Goal: Find specific page/section: Find specific page/section

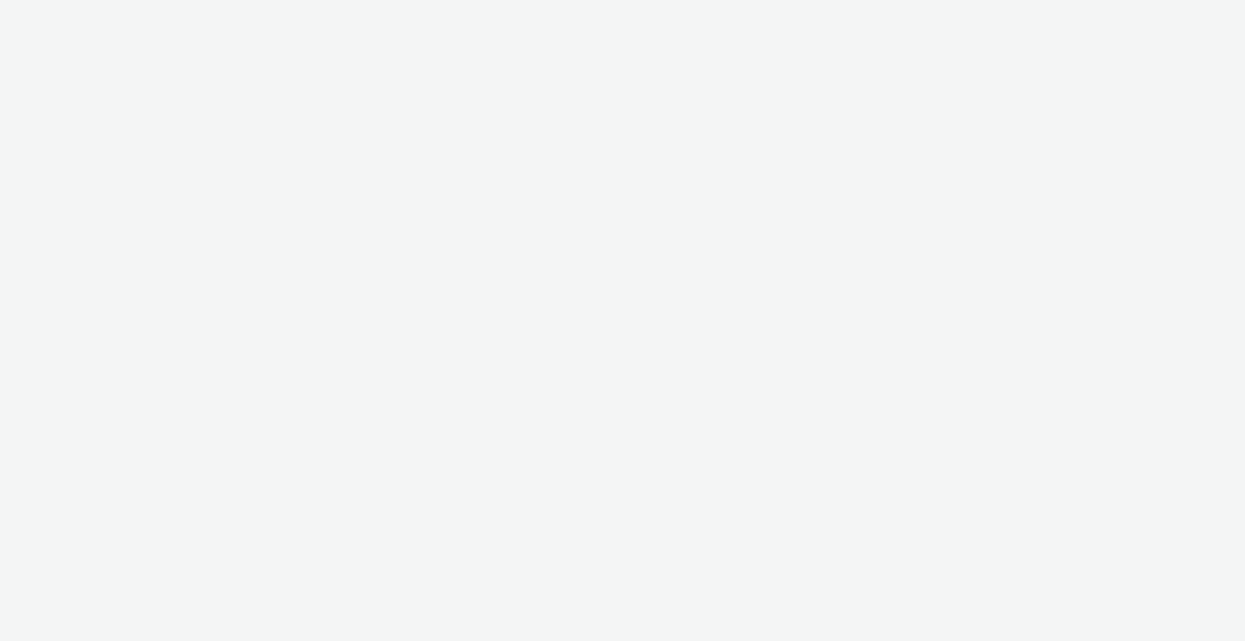
select select "b1b940d3-d05b-48b5-821e-f328c33b988b"
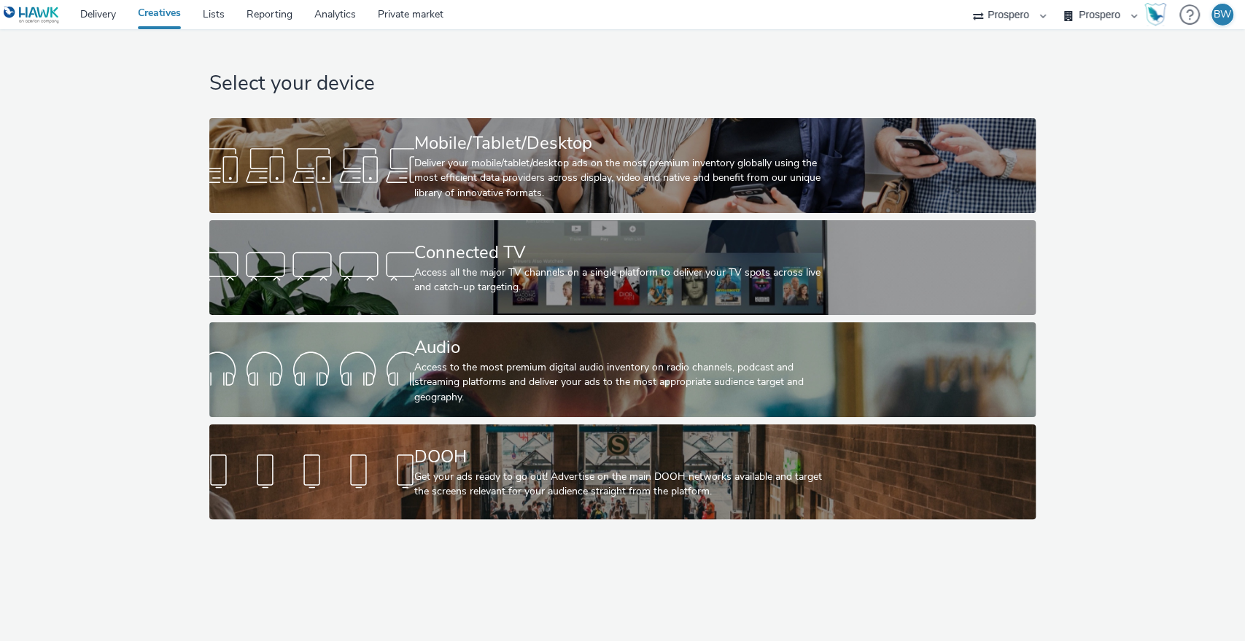
click at [1210, 13] on div "BW" at bounding box center [1221, 14] width 23 height 23
click at [1155, 22] on img "Hawk Academy" at bounding box center [1155, 14] width 22 height 23
click at [1164, 19] on img "Hawk Academy" at bounding box center [1155, 14] width 22 height 23
click at [1036, 17] on select "Prospero" at bounding box center [1008, 14] width 87 height 29
click at [1075, 13] on select "Bountiful Cow Prospero" at bounding box center [1100, 14] width 87 height 29
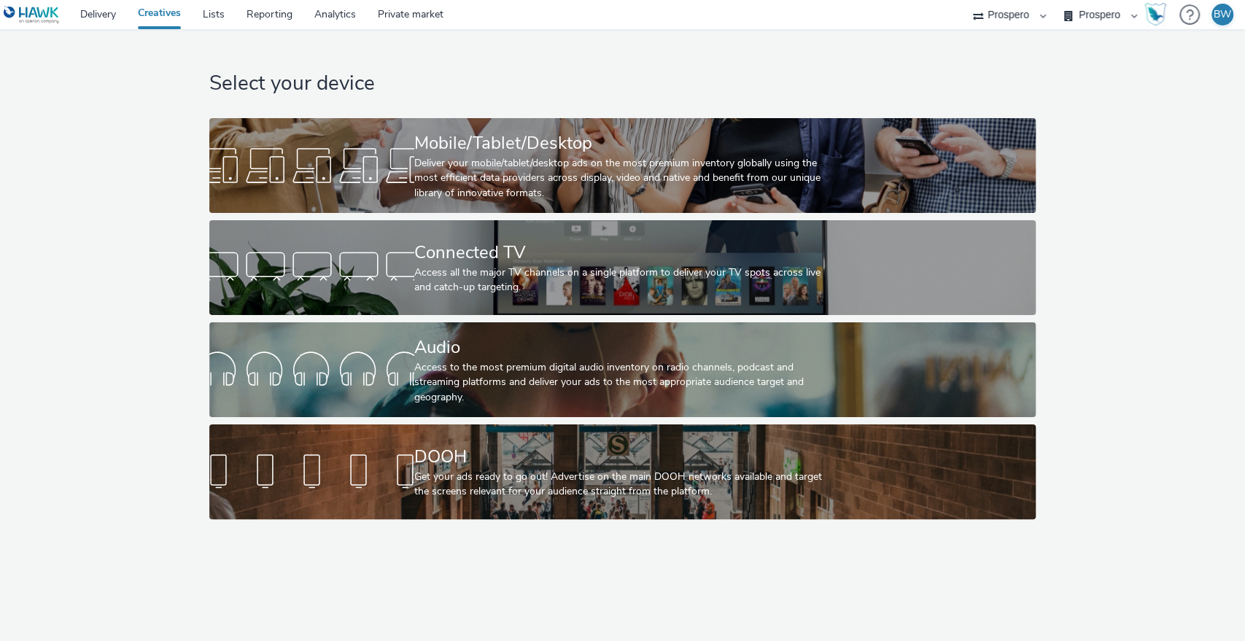
click at [1057, 0] on select "Bountiful Cow Prospero" at bounding box center [1100, 14] width 87 height 29
click at [246, 12] on link "Reporting" at bounding box center [270, 14] width 68 height 29
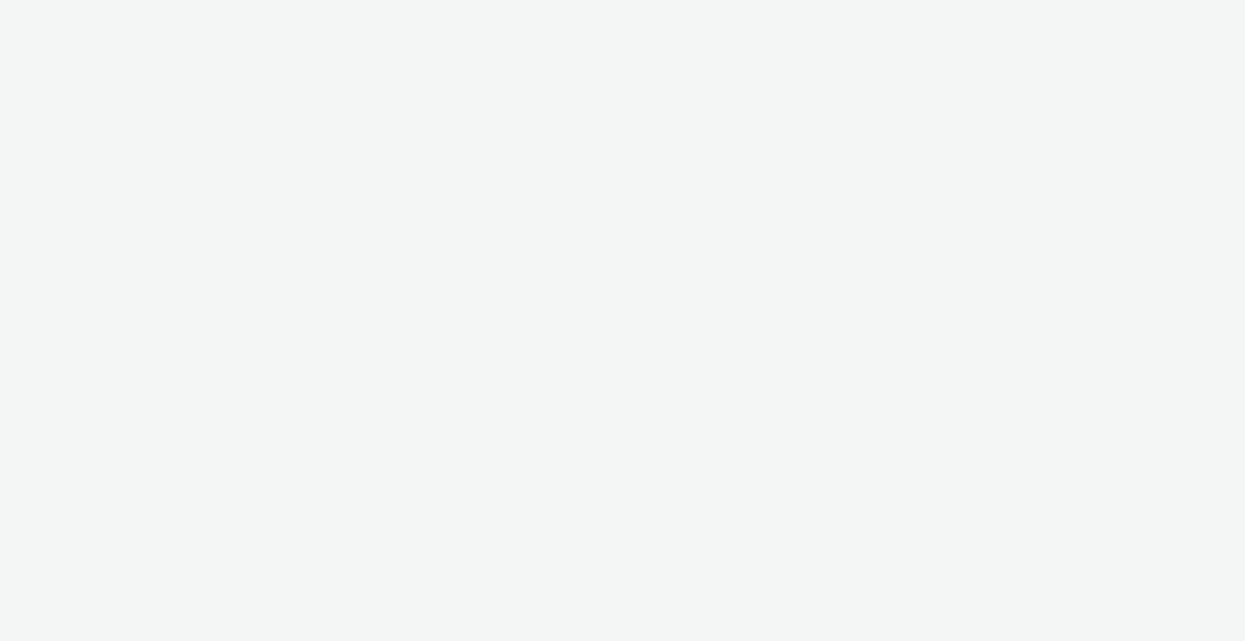
select select "b1b940d3-d05b-48b5-821e-f328c33b988b"
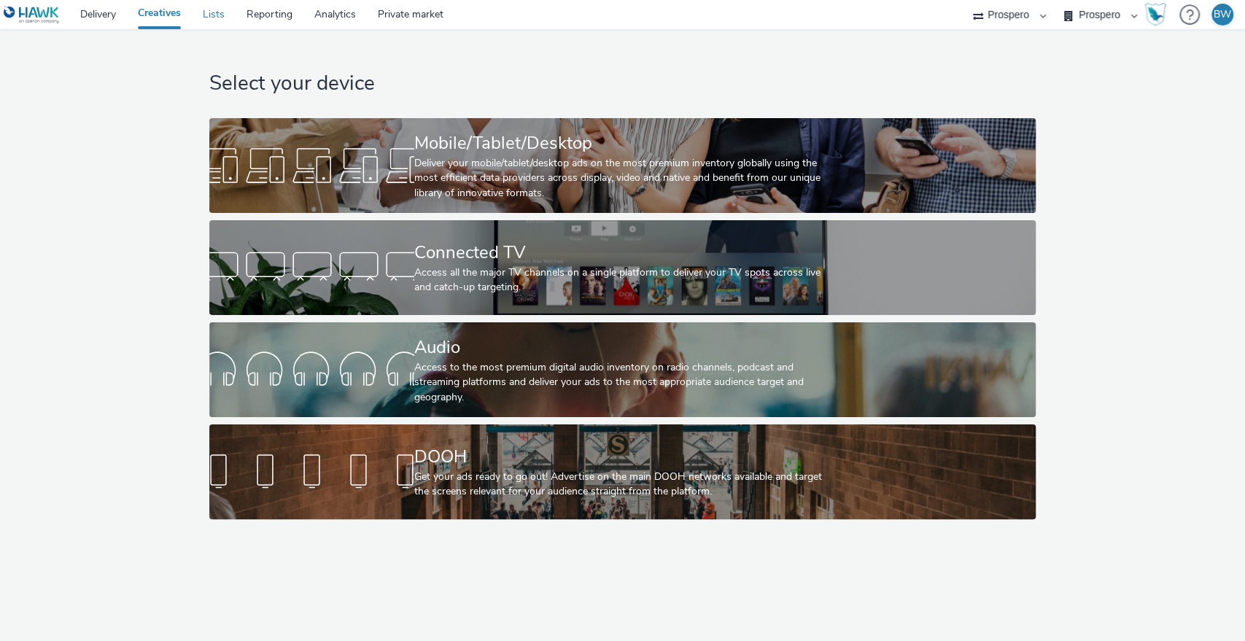
click at [215, 19] on link "Lists" at bounding box center [214, 14] width 44 height 29
